Goal: Find specific page/section: Find specific page/section

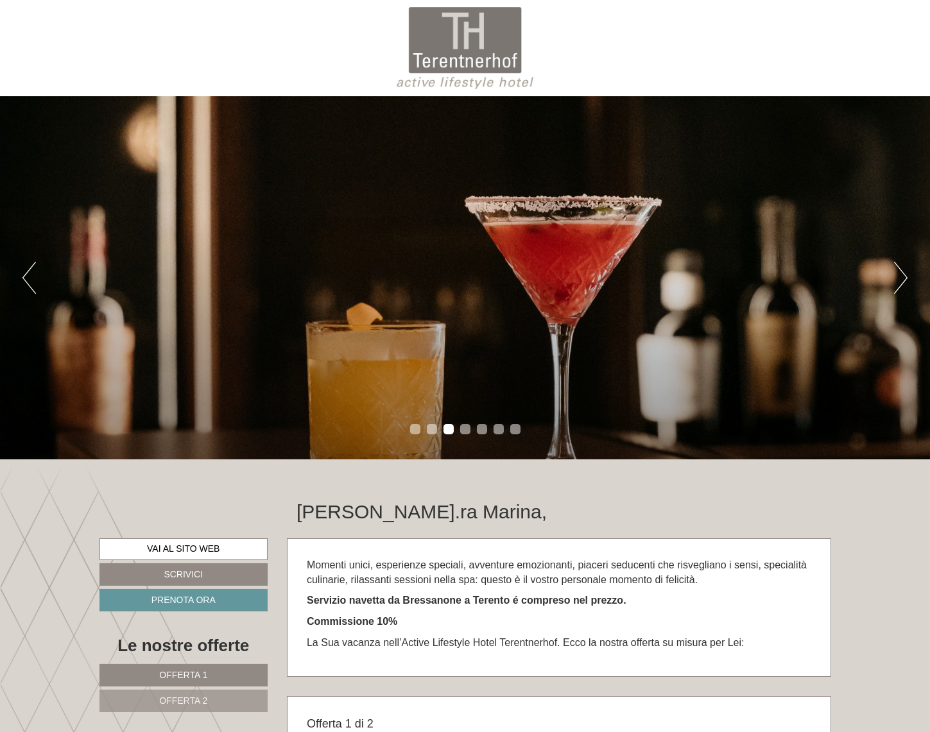
drag, startPoint x: 212, startPoint y: 241, endPoint x: 218, endPoint y: 237, distance: 6.9
click at [212, 241] on div "Previous Next 1 2 3 4 5 6 7" at bounding box center [465, 277] width 930 height 363
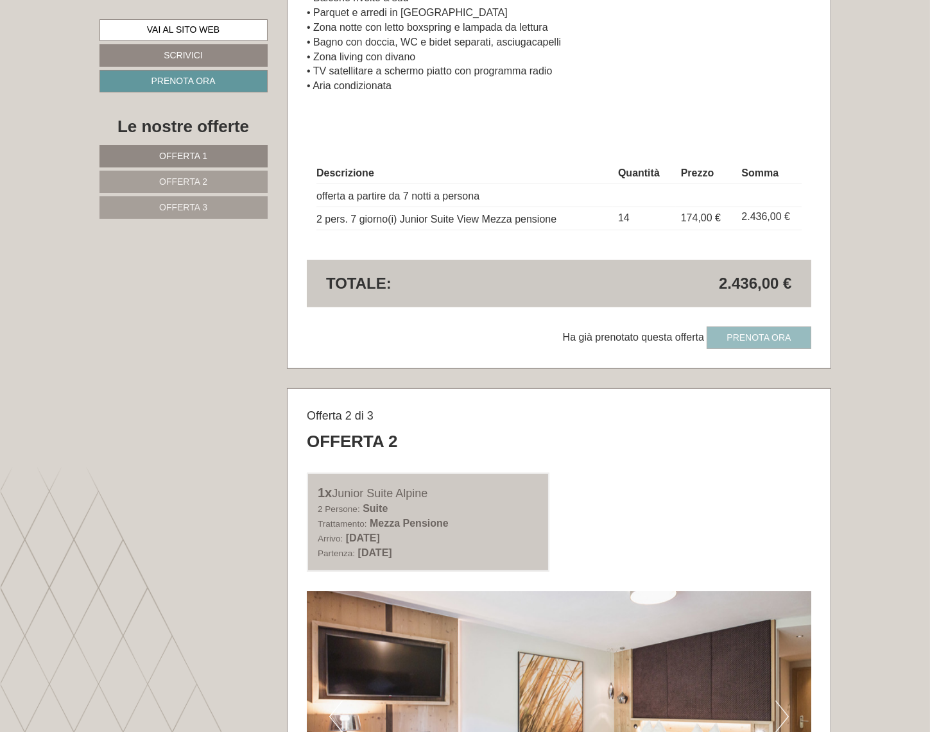
scroll to position [933, 0]
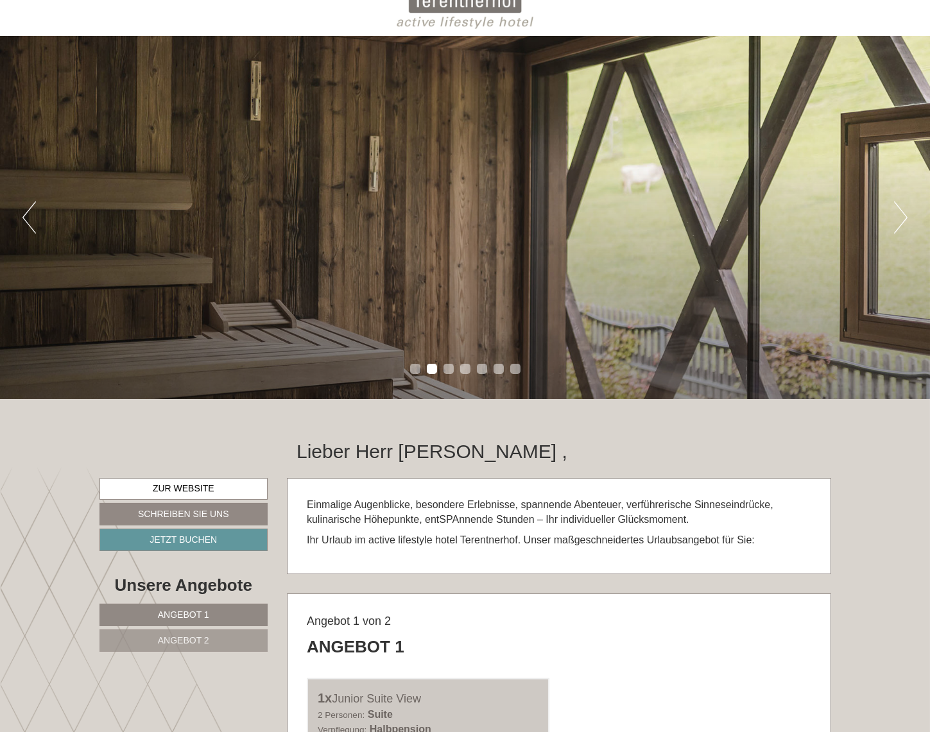
scroll to position [175, 0]
